Goal: Task Accomplishment & Management: Manage account settings

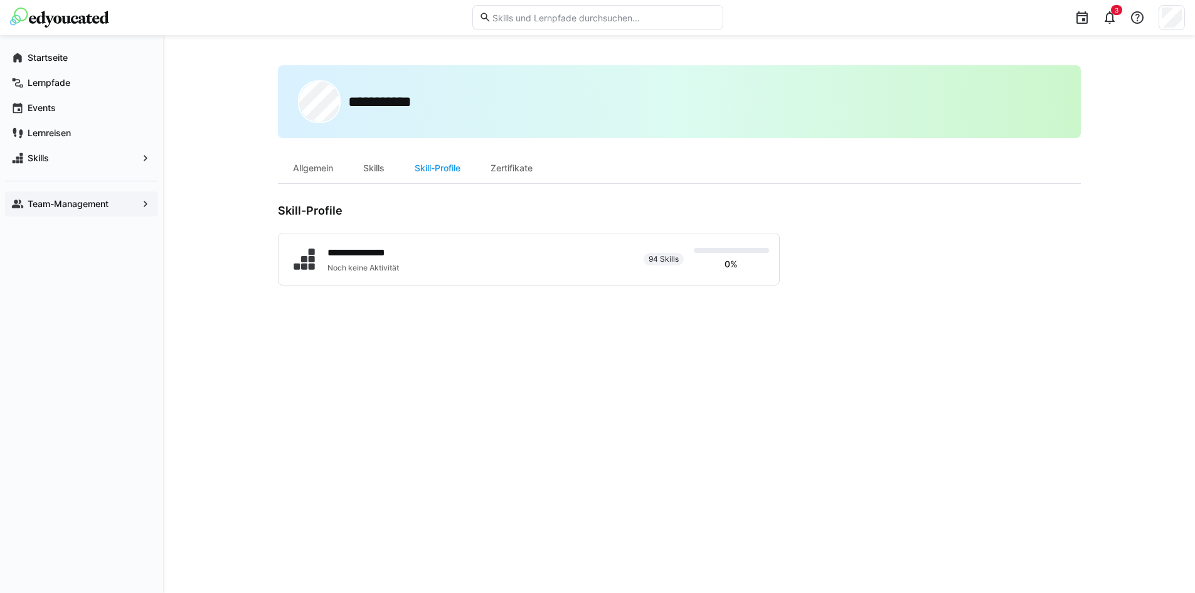
click at [59, 198] on span "Team-Management" at bounding box center [82, 204] width 112 height 13
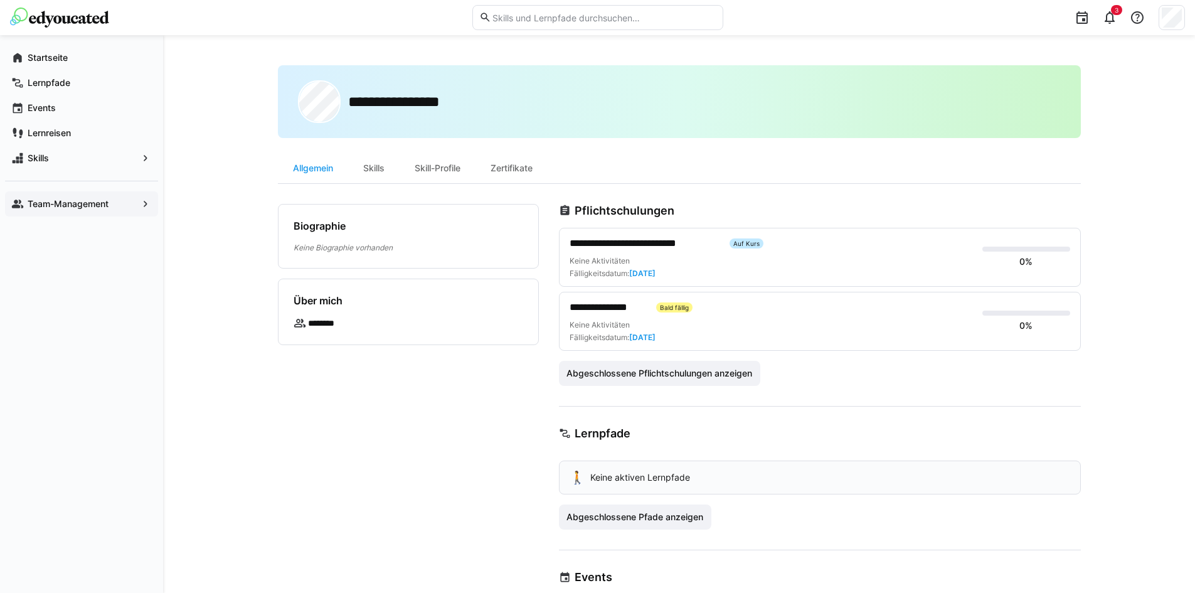
click at [117, 203] on span "Team-Management" at bounding box center [82, 204] width 112 height 13
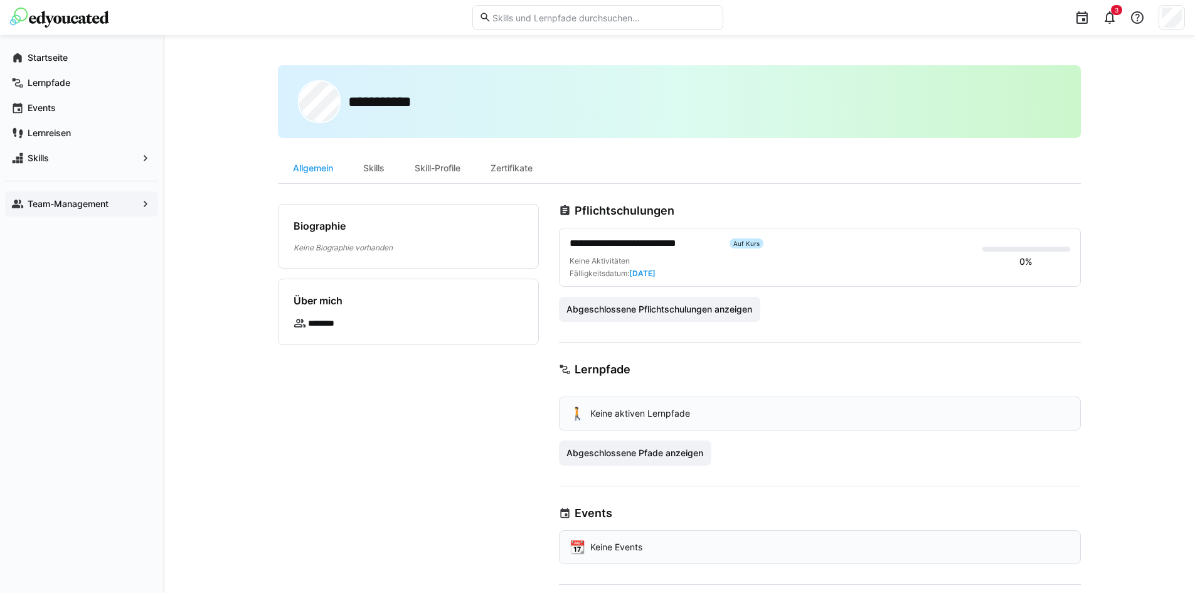
click at [0, 0] on app-navigation-label "Team-Management" at bounding box center [0, 0] width 0 height 0
click at [683, 308] on span "Abgeschlossene Pflichtschulungen anzeigen" at bounding box center [659, 309] width 189 height 13
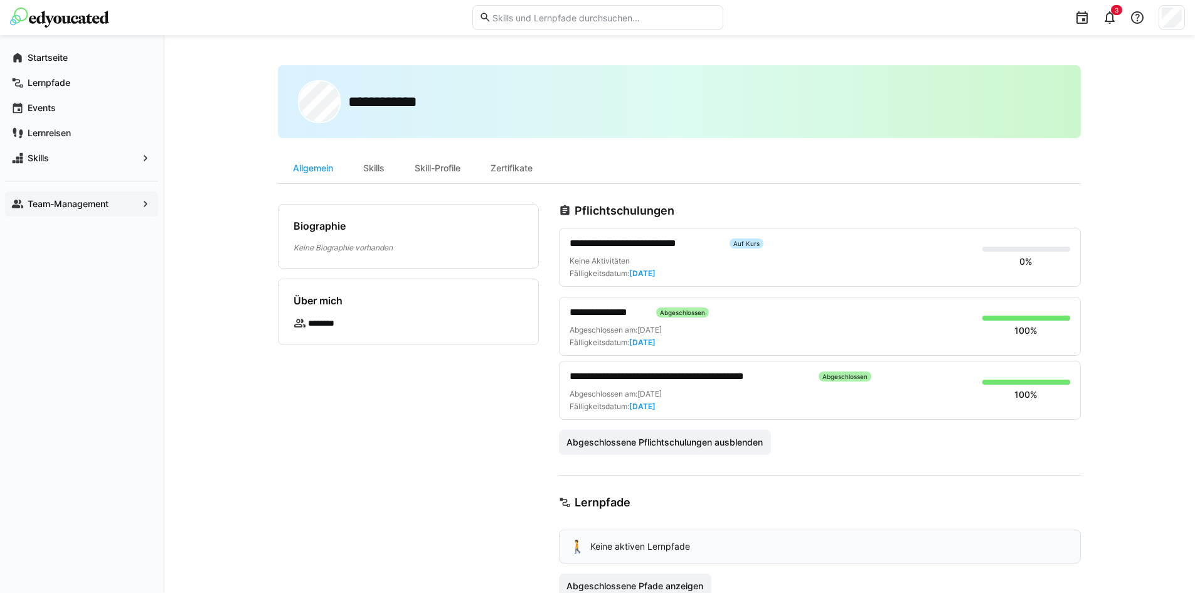
click at [0, 0] on app-navigation-label "Team-Management" at bounding box center [0, 0] width 0 height 0
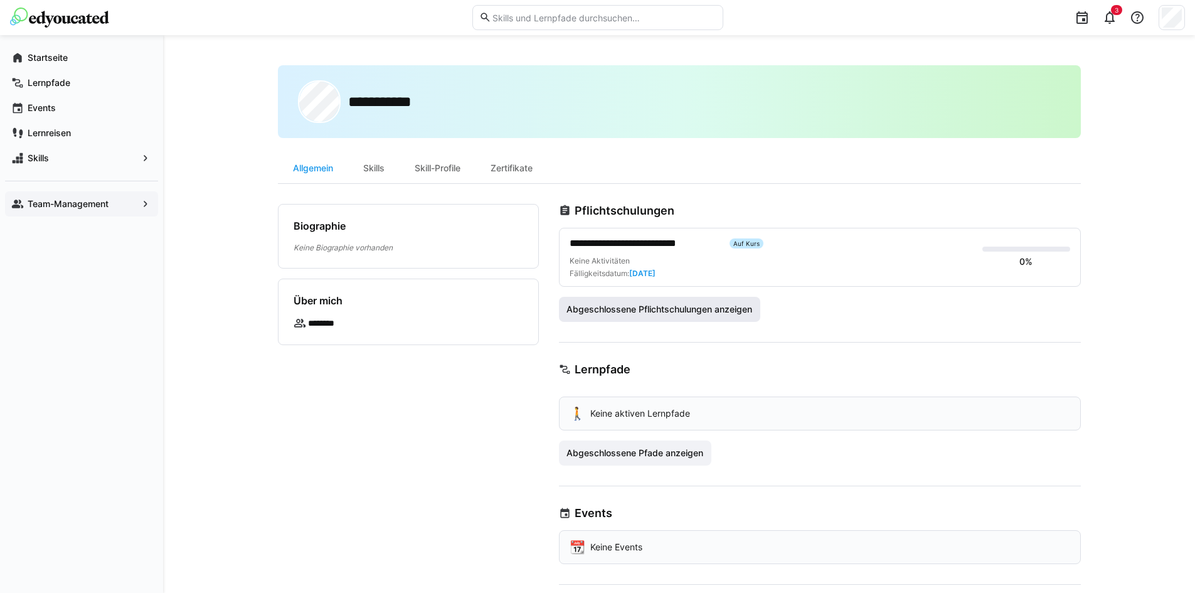
click at [634, 303] on span "Abgeschlossene Pflichtschulungen anzeigen" at bounding box center [659, 309] width 189 height 13
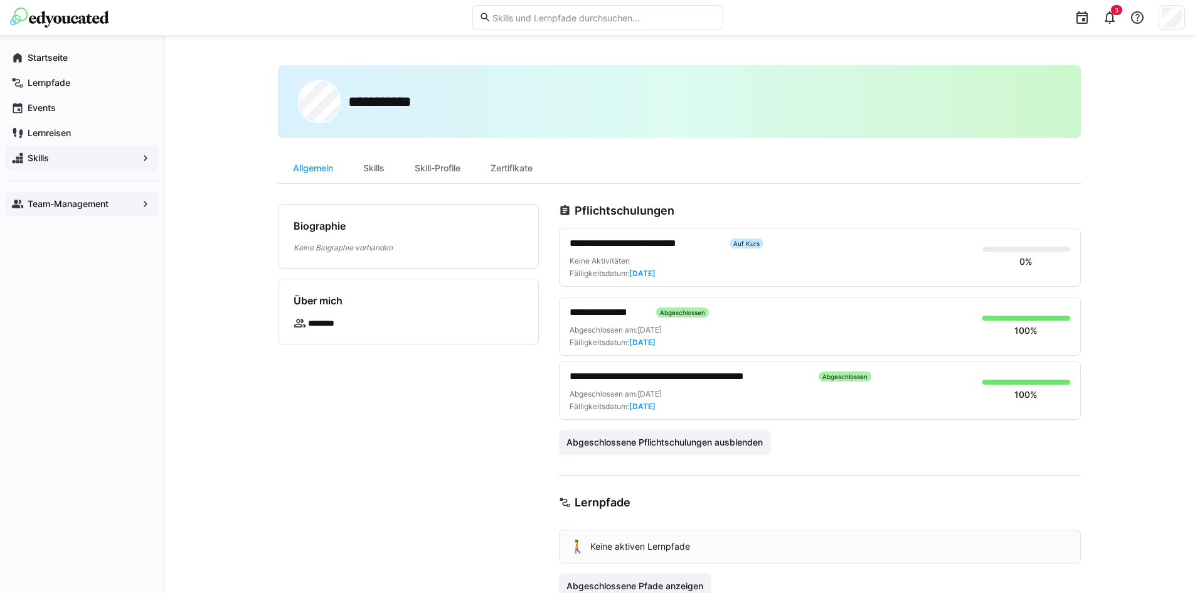
click at [50, 153] on span "Skills" at bounding box center [82, 158] width 112 height 13
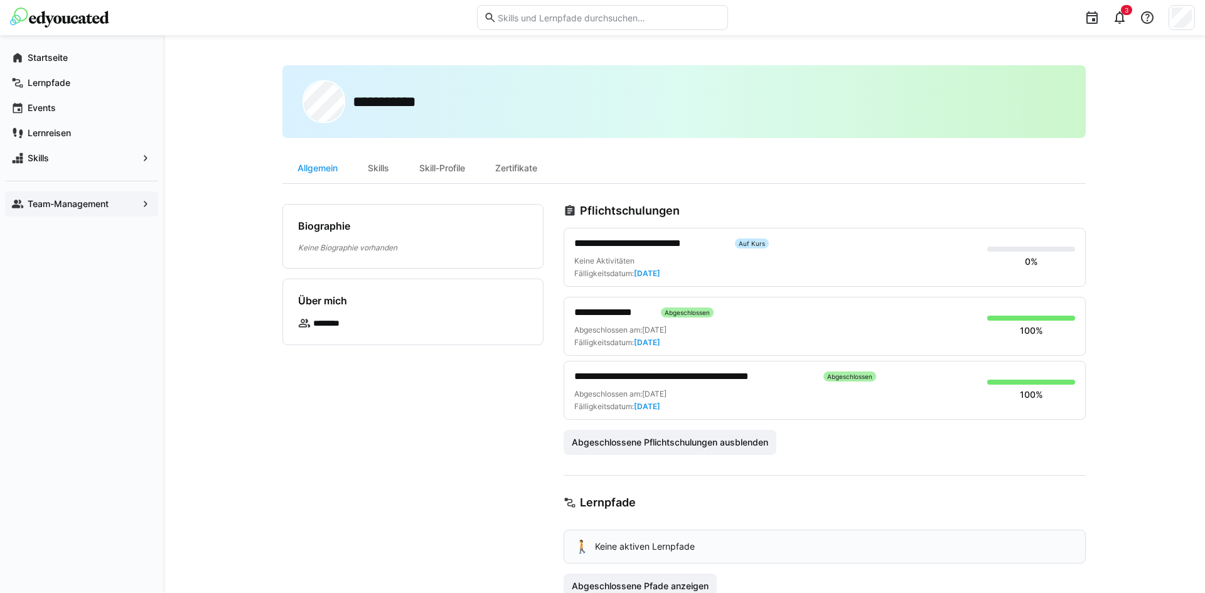
click at [0, 0] on app-navigation-label "Team-Management" at bounding box center [0, 0] width 0 height 0
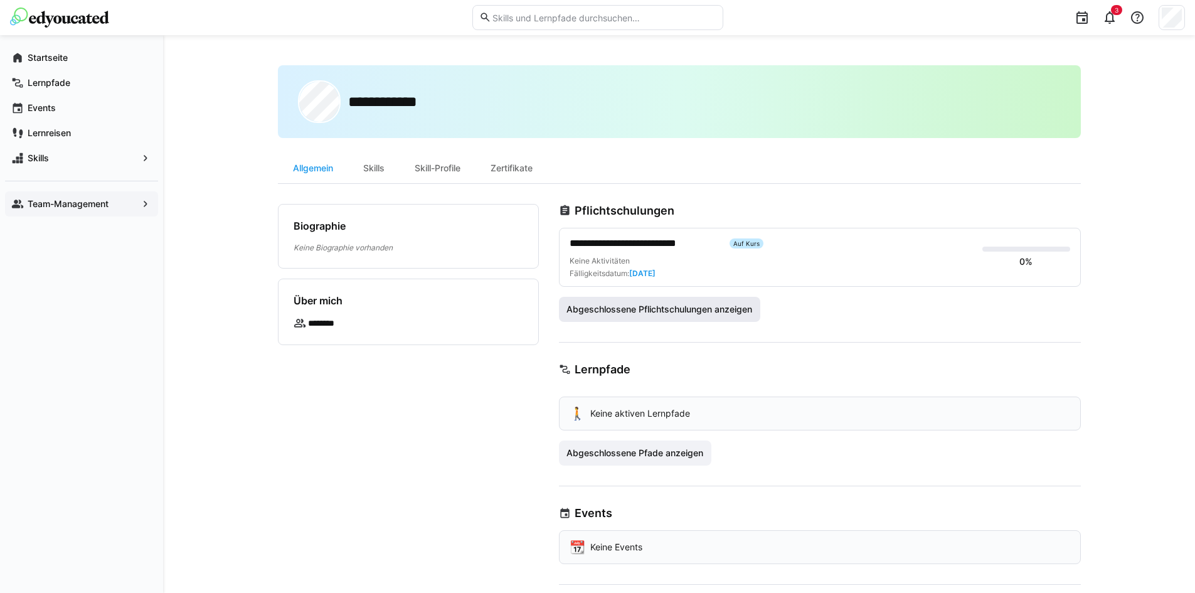
click at [657, 312] on span "Abgeschlossene Pflichtschulungen anzeigen" at bounding box center [659, 309] width 189 height 13
